Goal: Navigation & Orientation: Find specific page/section

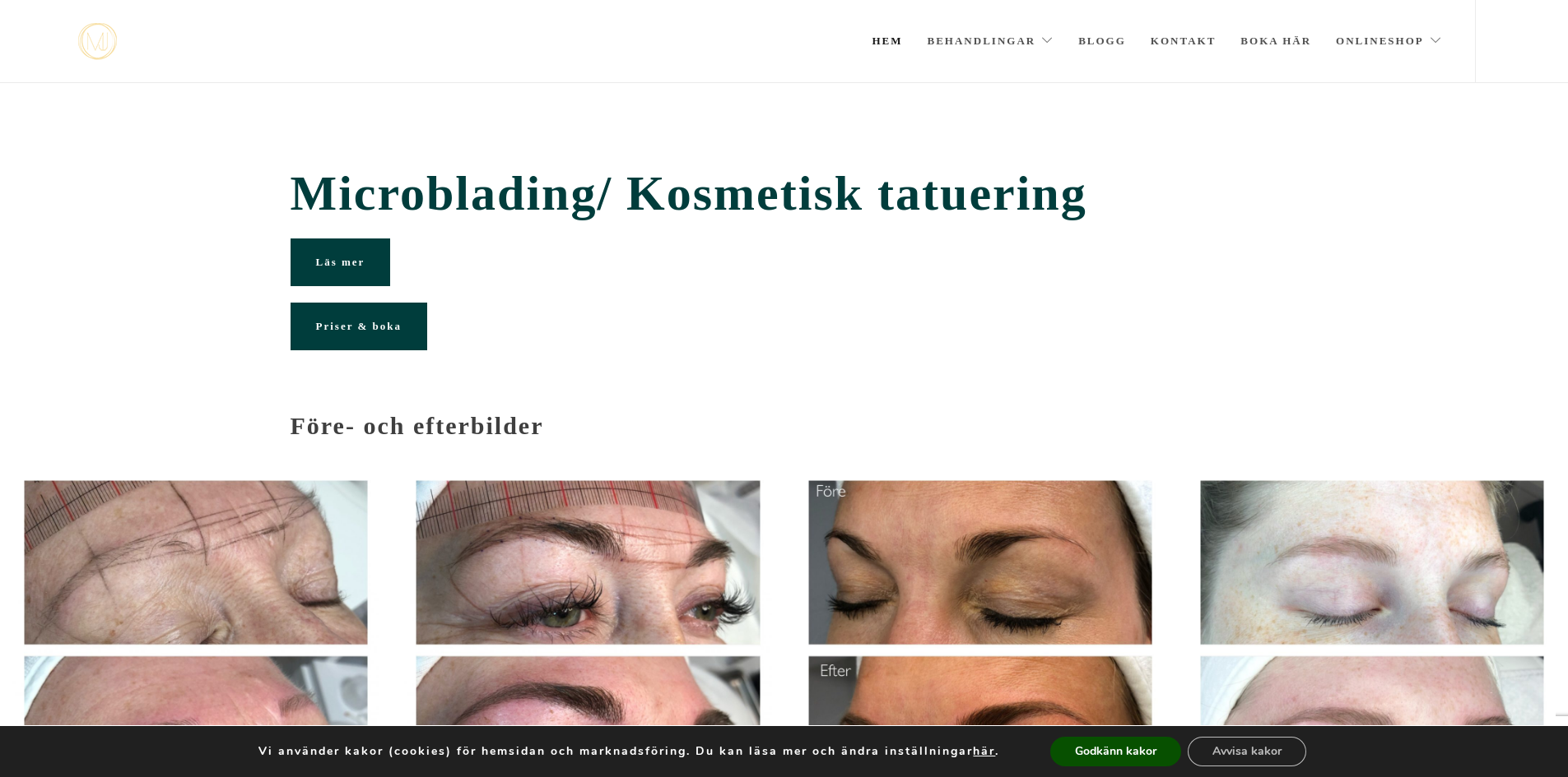
click at [882, 43] on link "Hem" at bounding box center [887, 41] width 31 height 83
click at [882, 42] on link "Hem" at bounding box center [887, 41] width 31 height 83
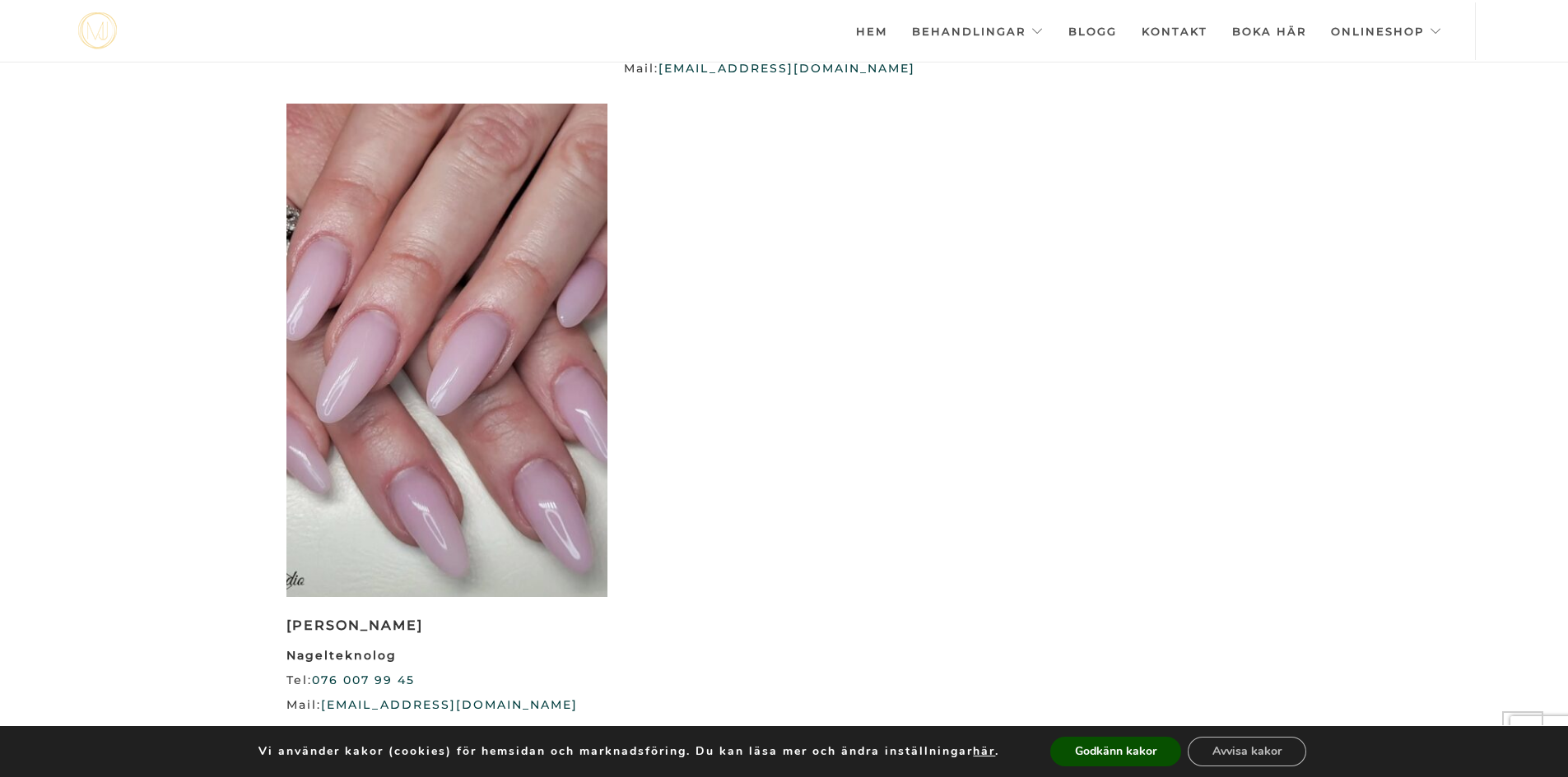
scroll to position [3190, 0]
